Goal: Download file/media

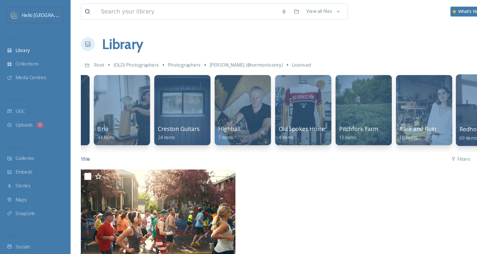
scroll to position [0, 153]
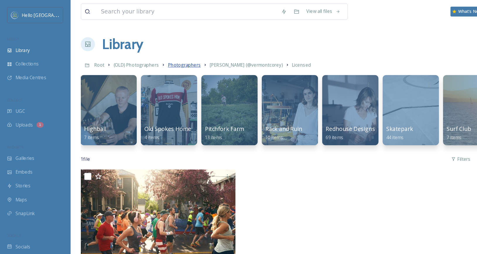
click at [151, 52] on span "Photographers" at bounding box center [153, 54] width 27 height 5
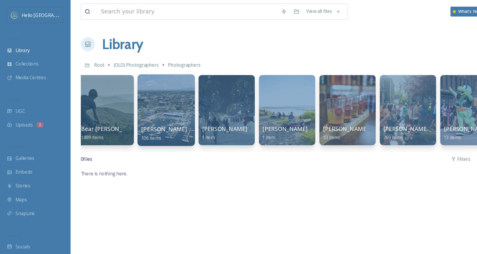
scroll to position [0, 158]
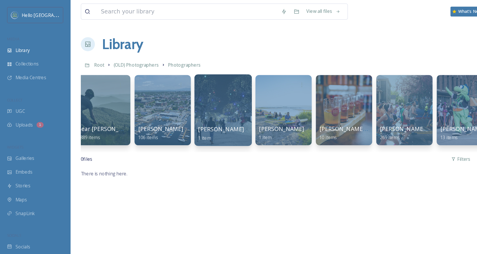
click at [194, 88] on div at bounding box center [186, 92] width 48 height 60
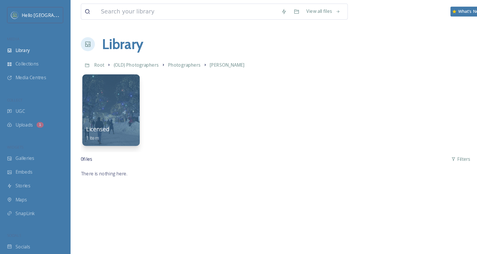
click at [85, 92] on div at bounding box center [92, 92] width 48 height 60
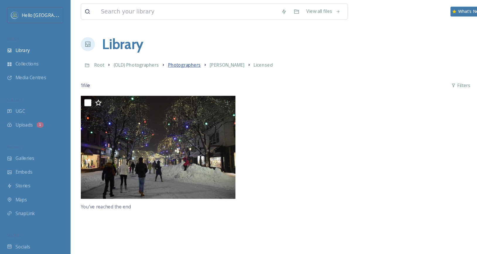
click at [154, 54] on span "Photographers" at bounding box center [153, 54] width 27 height 5
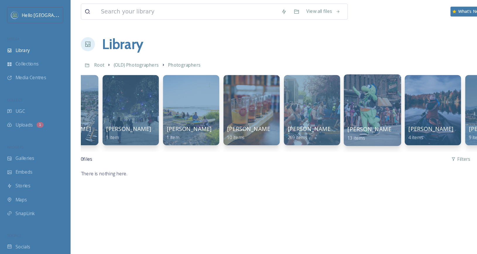
scroll to position [0, 236]
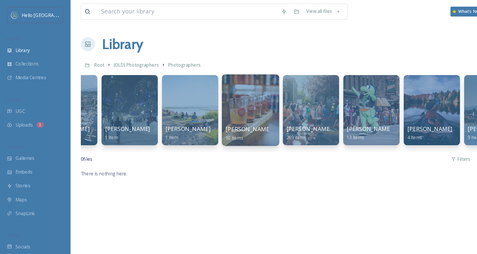
click at [210, 88] on div at bounding box center [209, 92] width 48 height 60
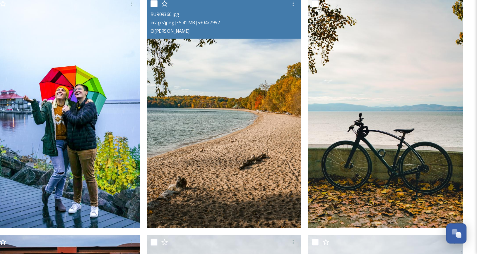
scroll to position [41, 0]
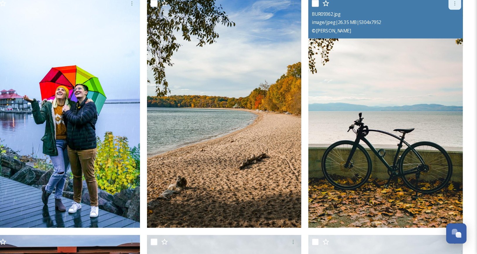
click at [458, 46] on icon at bounding box center [458, 45] width 5 height 5
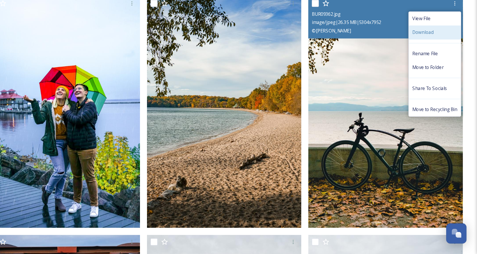
click at [438, 68] on span "Download" at bounding box center [432, 69] width 18 height 6
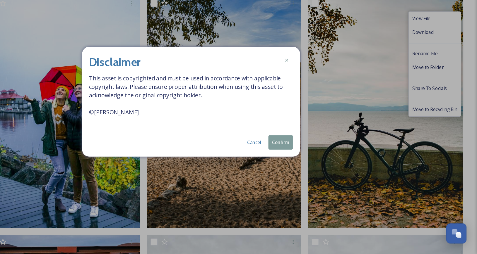
click at [310, 161] on button "Confirm" at bounding box center [313, 161] width 20 height 12
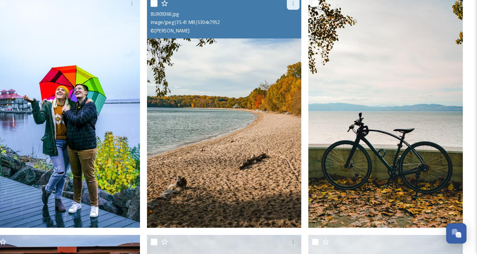
click at [324, 44] on icon at bounding box center [323, 45] width 5 height 5
click at [251, 100] on img at bounding box center [266, 135] width 129 height 193
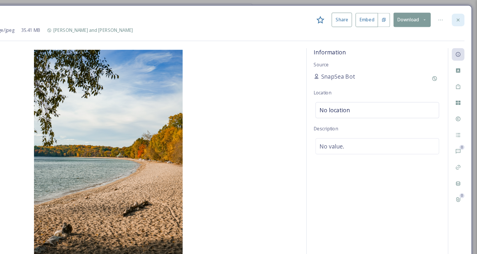
click at [459, 16] on icon at bounding box center [461, 16] width 5 height 5
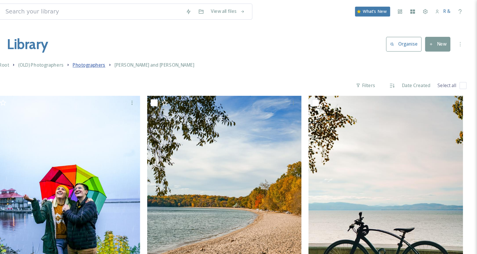
click at [154, 56] on span "Photographers" at bounding box center [153, 54] width 27 height 5
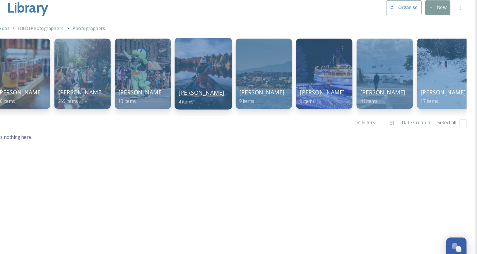
scroll to position [0, 349]
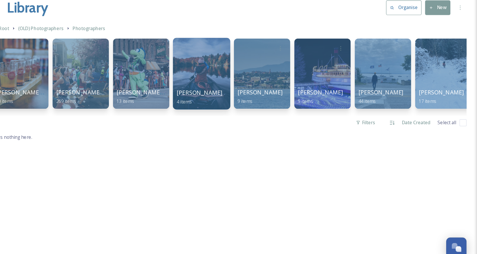
click at [248, 92] on div at bounding box center [247, 92] width 48 height 60
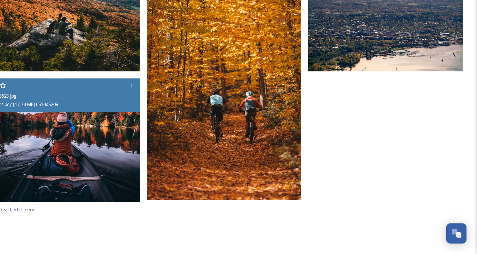
scroll to position [65, 0]
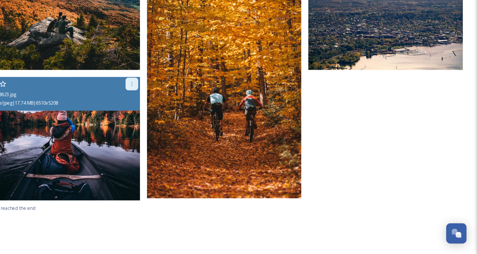
click at [188, 111] on icon at bounding box center [189, 112] width 5 height 5
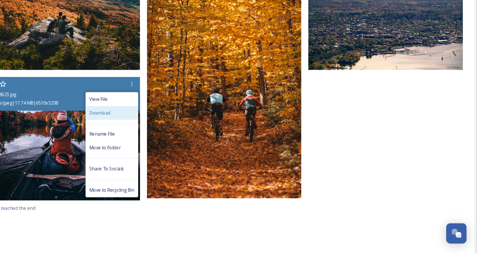
click at [174, 134] on div "Download" at bounding box center [172, 136] width 43 height 11
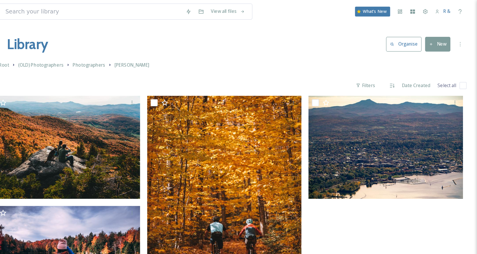
scroll to position [0, 0]
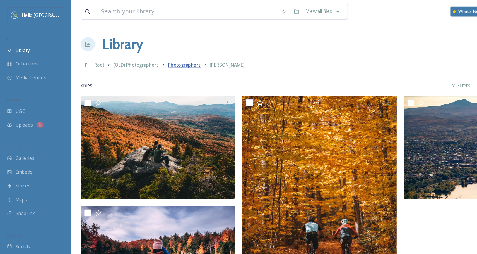
click at [158, 53] on span "Photographers" at bounding box center [153, 54] width 27 height 5
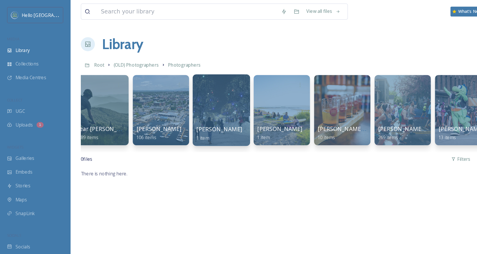
scroll to position [0, 161]
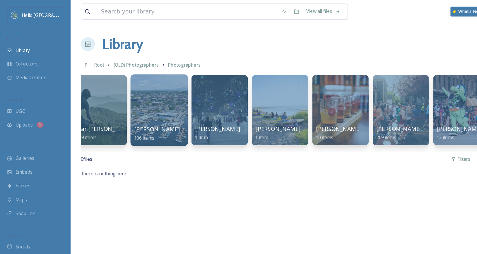
click at [138, 92] on div at bounding box center [133, 92] width 48 height 60
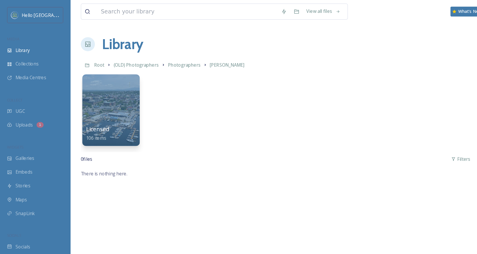
click at [91, 86] on div at bounding box center [92, 92] width 48 height 60
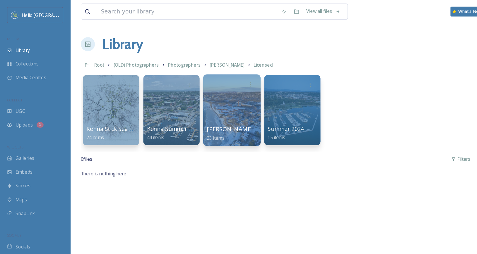
click at [193, 83] on div at bounding box center [193, 92] width 48 height 60
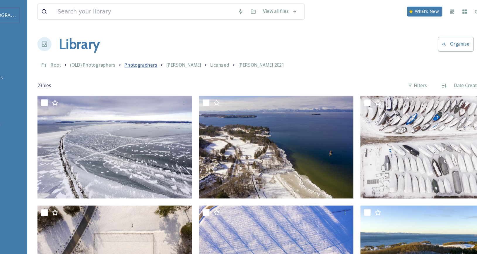
click at [157, 56] on span "Photographers" at bounding box center [153, 54] width 27 height 5
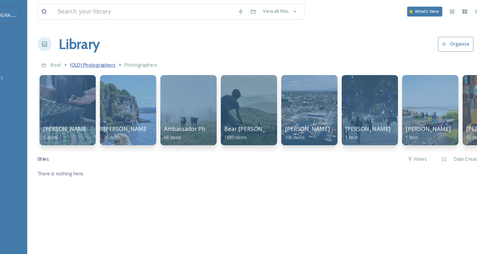
click at [120, 53] on span "(OLD) Photographers" at bounding box center [114, 54] width 38 height 5
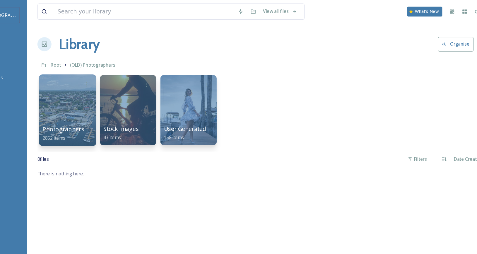
click at [98, 89] on div at bounding box center [92, 92] width 48 height 60
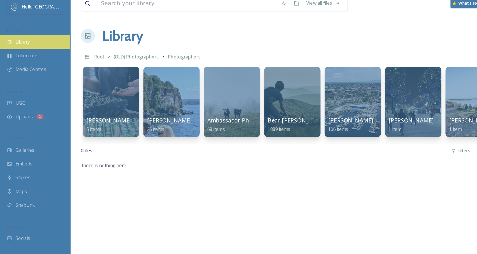
click at [17, 43] on span "Library" at bounding box center [19, 42] width 12 height 6
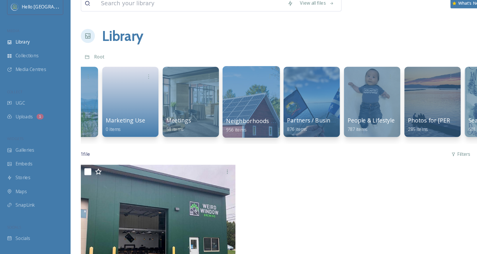
scroll to position [0, 638]
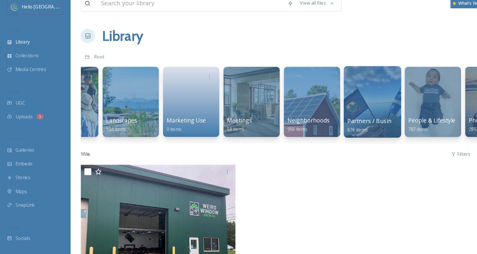
click at [322, 87] on div at bounding box center [310, 92] width 48 height 60
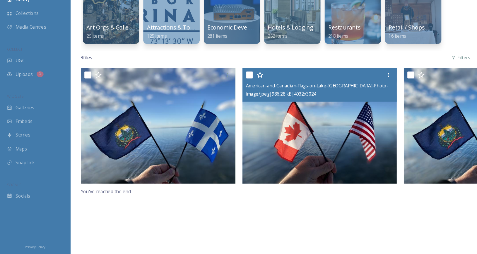
scroll to position [43, 0]
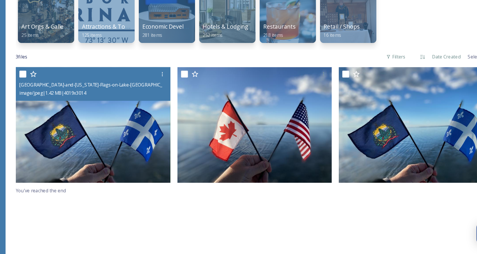
click at [144, 150] on img at bounding box center [131, 146] width 129 height 97
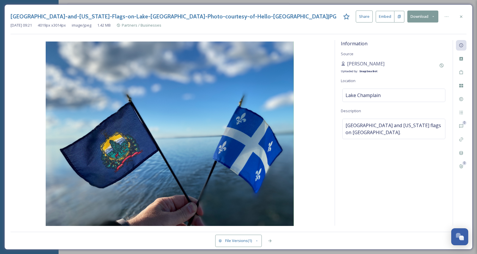
click at [433, 17] on icon at bounding box center [433, 17] width 4 height 4
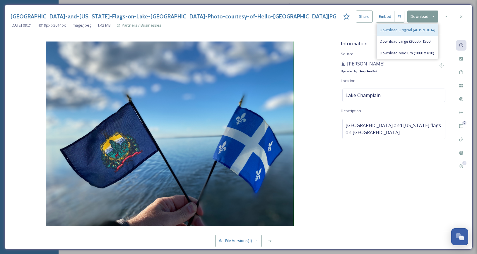
click at [398, 30] on span "Download Original (4019 x 3014)" at bounding box center [407, 30] width 55 height 6
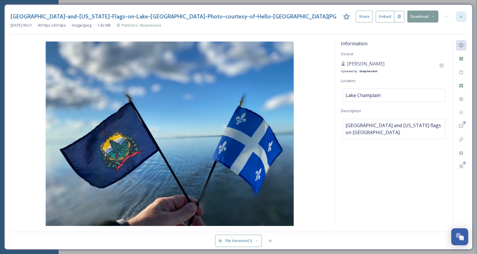
click at [463, 16] on div at bounding box center [461, 16] width 11 height 11
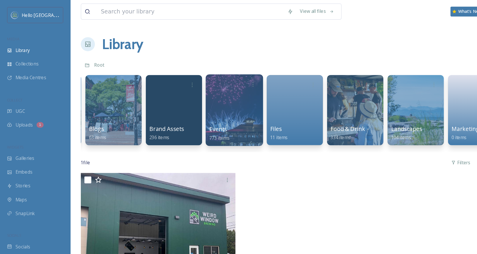
scroll to position [0, 402]
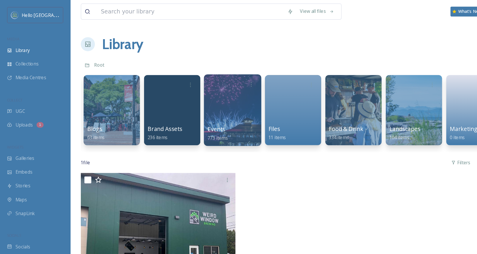
click at [197, 83] on div at bounding box center [194, 92] width 48 height 60
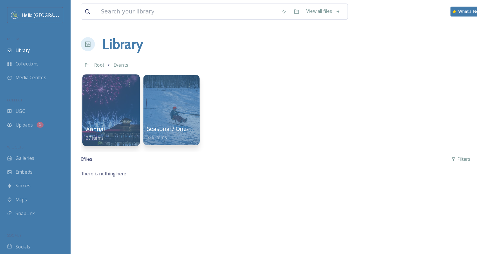
click at [95, 85] on div at bounding box center [92, 92] width 48 height 60
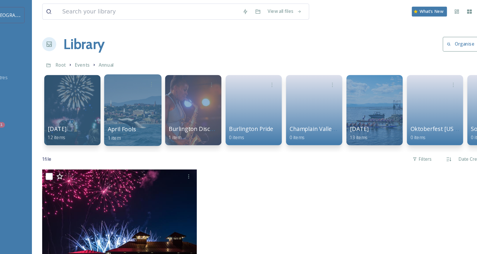
click at [142, 94] on div at bounding box center [143, 92] width 48 height 60
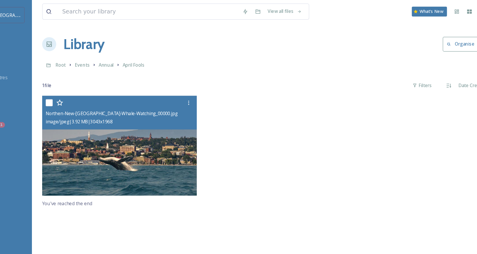
click at [145, 116] on img at bounding box center [131, 121] width 129 height 83
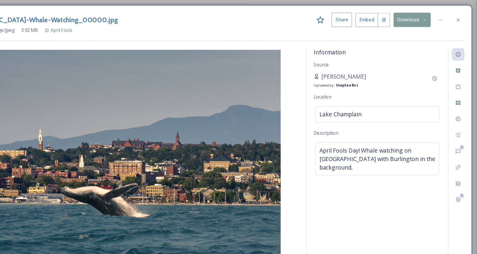
click at [462, 15] on icon at bounding box center [461, 16] width 2 height 2
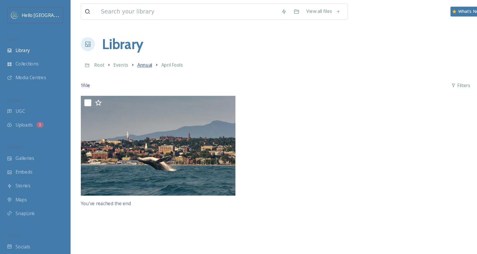
click at [125, 54] on span "Annual" at bounding box center [120, 54] width 12 height 5
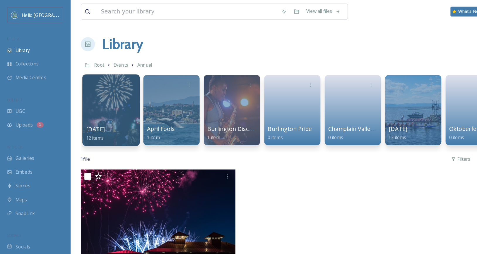
click at [95, 89] on div at bounding box center [92, 92] width 48 height 60
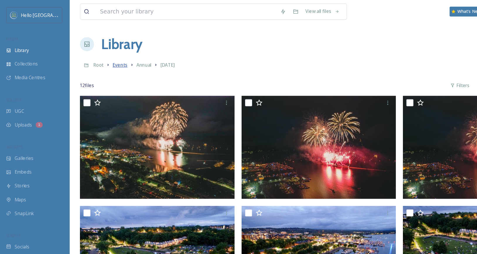
click at [101, 54] on span "Events" at bounding box center [101, 54] width 12 height 5
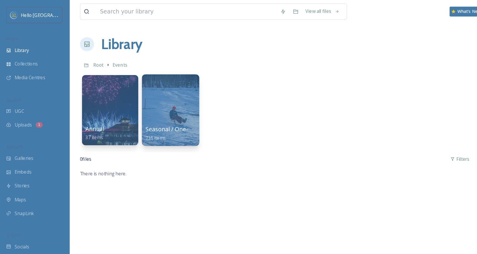
click at [144, 92] on div at bounding box center [143, 92] width 48 height 60
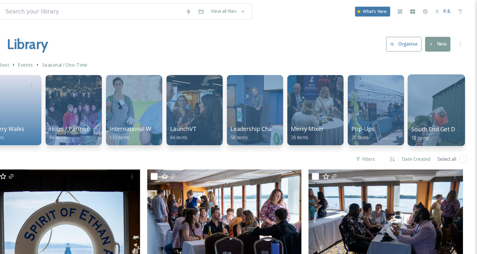
click at [433, 94] on div at bounding box center [443, 92] width 48 height 60
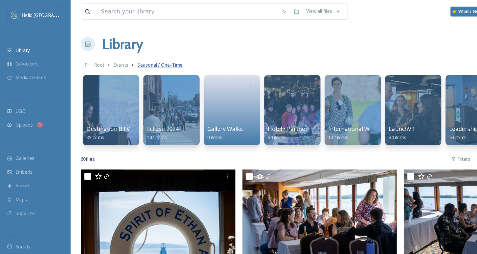
click at [129, 53] on span "Seasonal / One-Time" at bounding box center [133, 54] width 38 height 5
click at [104, 54] on span "Events" at bounding box center [101, 54] width 12 height 5
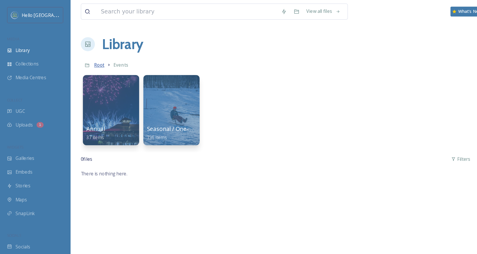
click at [83, 54] on span "Root" at bounding box center [82, 54] width 8 height 5
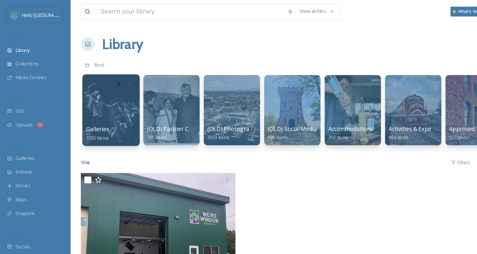
click at [100, 83] on div at bounding box center [92, 92] width 48 height 60
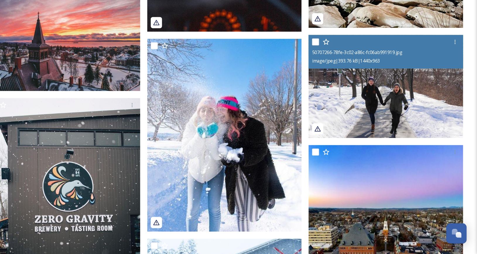
scroll to position [2916, 0]
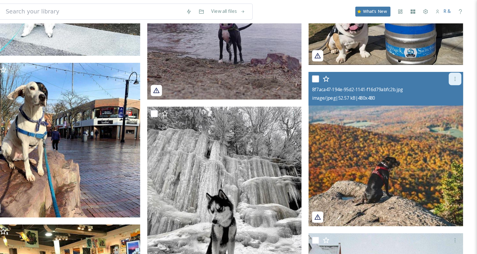
click at [458, 65] on icon at bounding box center [458, 66] width 1 height 4
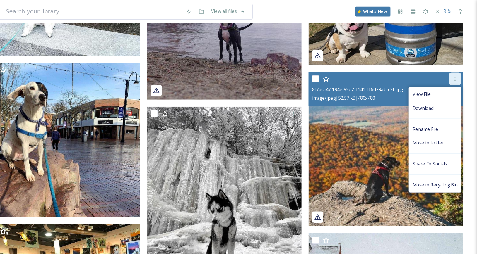
scroll to position [2328, 0]
click at [436, 89] on span "Download" at bounding box center [432, 91] width 18 height 6
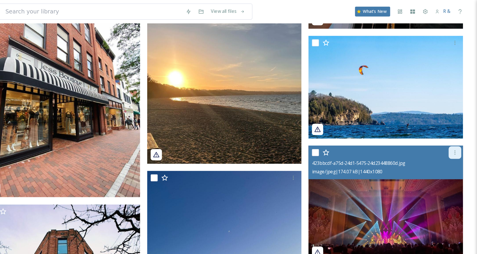
scroll to position [6241, 0]
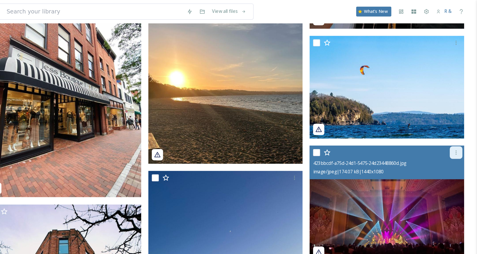
click at [455, 127] on div at bounding box center [458, 127] width 11 height 11
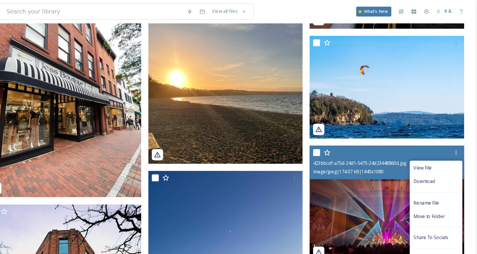
click at [444, 150] on div "Download" at bounding box center [441, 151] width 43 height 11
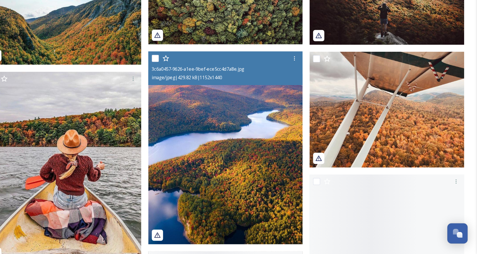
scroll to position [6813, 0]
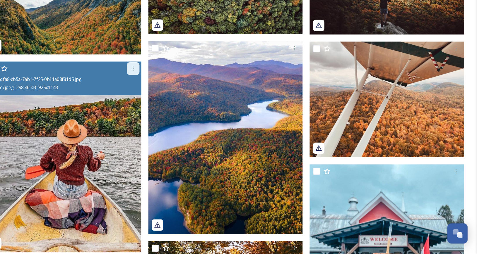
click at [191, 99] on icon at bounding box center [189, 99] width 5 height 5
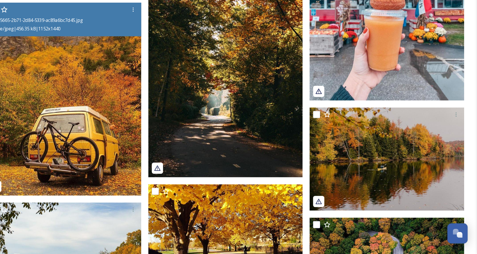
scroll to position [7028, 0]
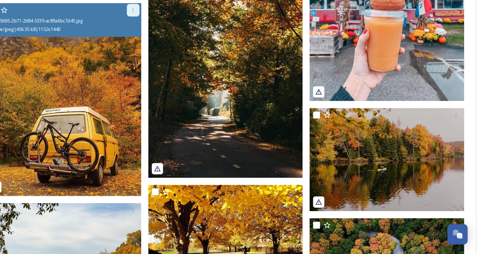
click at [188, 51] on icon at bounding box center [189, 50] width 5 height 5
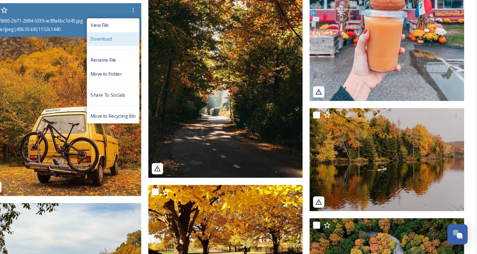
click at [168, 74] on span "Download" at bounding box center [163, 74] width 18 height 6
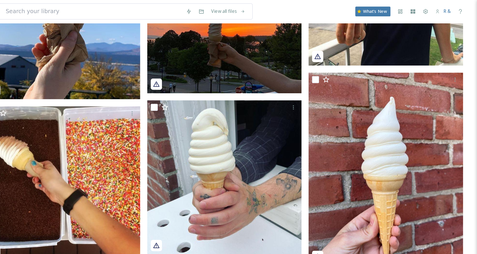
scroll to position [12690, 0]
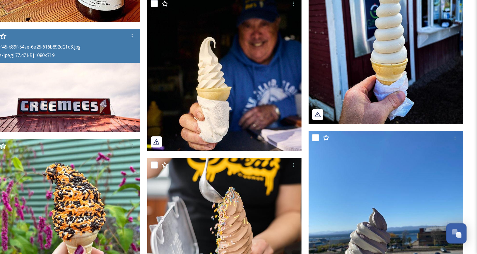
click at [153, 132] on img at bounding box center [131, 110] width 129 height 86
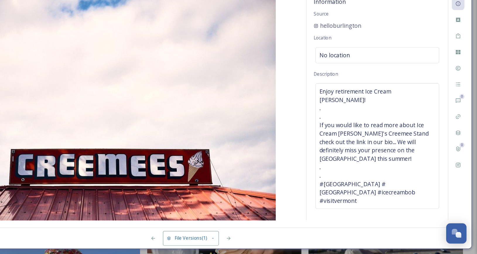
scroll to position [12330, 0]
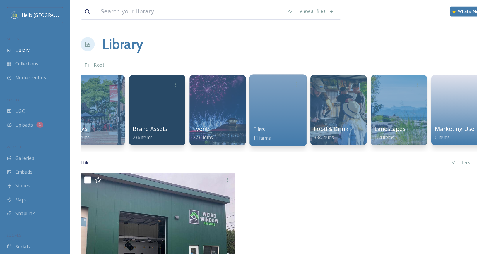
scroll to position [0, 415]
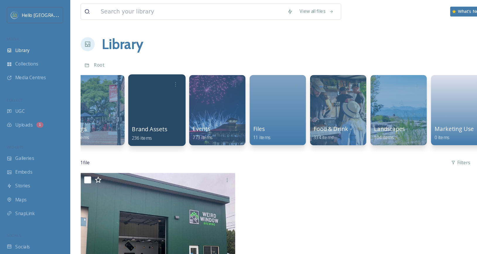
click at [133, 84] on div at bounding box center [131, 92] width 48 height 60
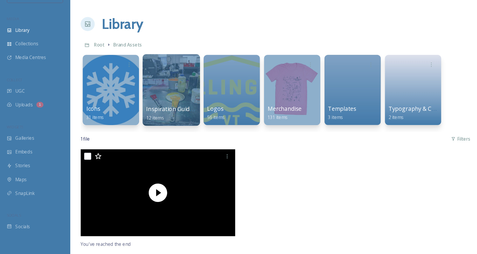
click at [134, 95] on div at bounding box center [143, 92] width 48 height 60
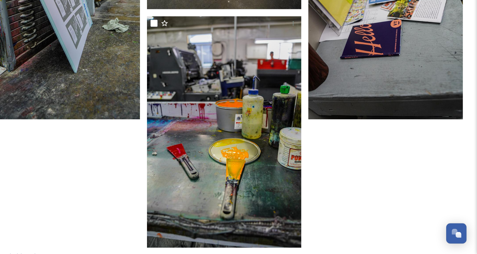
scroll to position [626, 0]
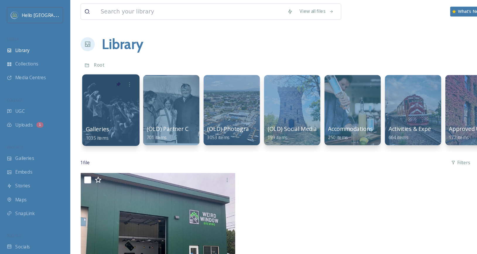
click at [104, 87] on div at bounding box center [92, 92] width 48 height 60
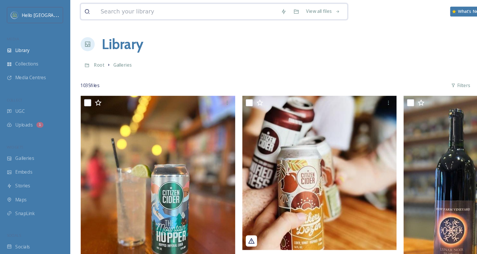
click at [128, 8] on input at bounding box center [156, 9] width 150 height 13
type input "creemie"
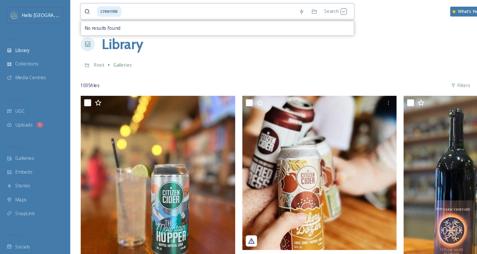
click at [102, 12] on input at bounding box center [174, 9] width 144 height 13
type input "c"
type input "beer"
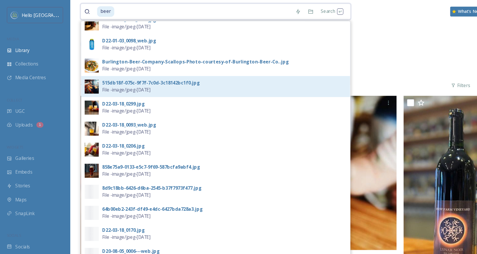
scroll to position [141, 0]
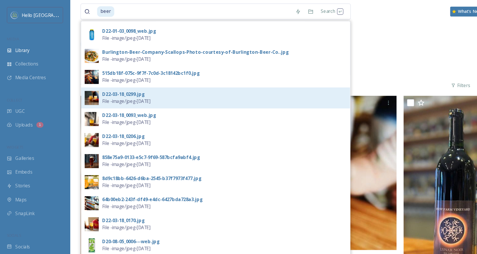
click at [77, 80] on img at bounding box center [77, 82] width 12 height 12
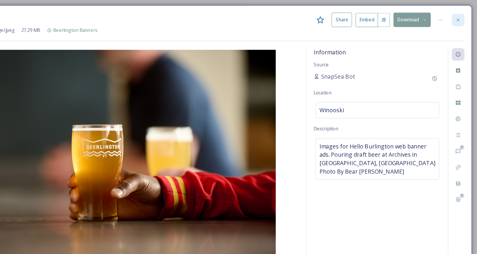
click at [460, 16] on icon at bounding box center [461, 16] width 2 height 2
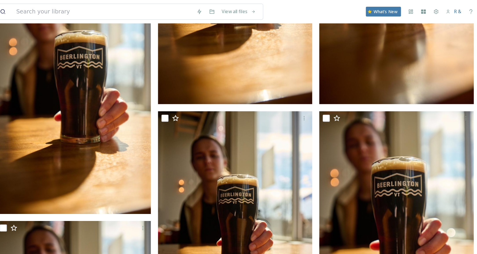
scroll to position [2358, 0]
